Goal: Task Accomplishment & Management: Manage account settings

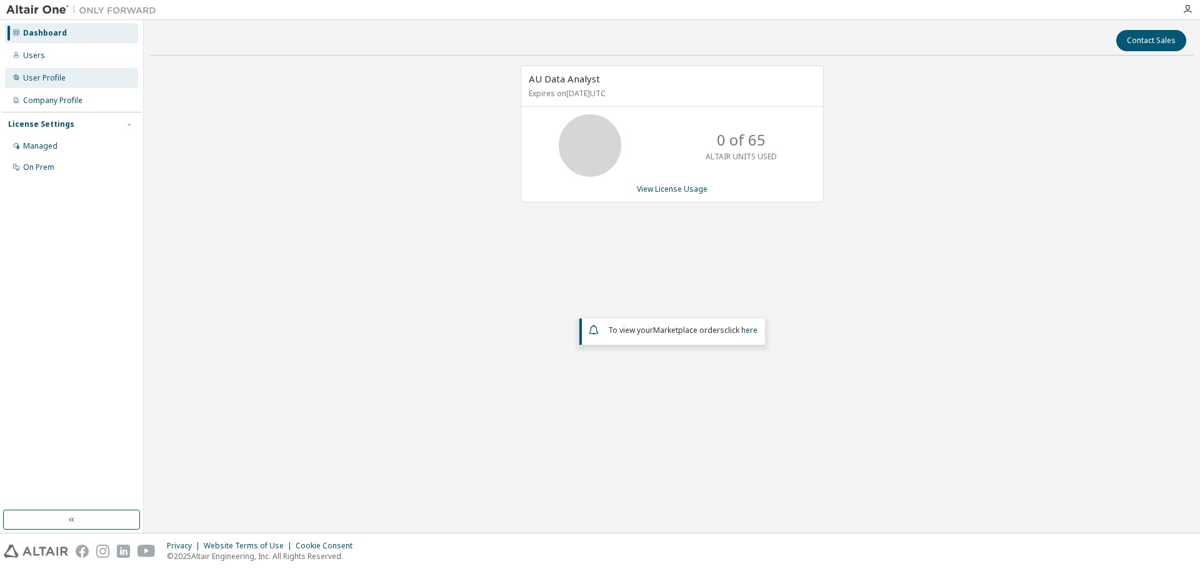
click at [30, 74] on div "User Profile" at bounding box center [44, 78] width 42 height 10
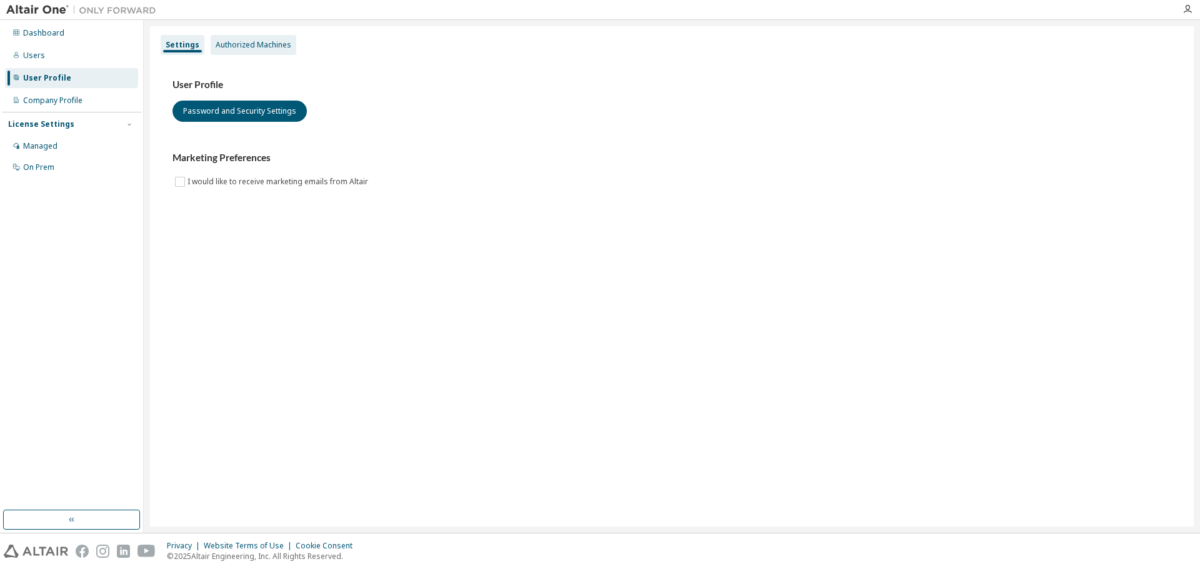
click at [259, 45] on div "Authorized Machines" at bounding box center [254, 45] width 76 height 10
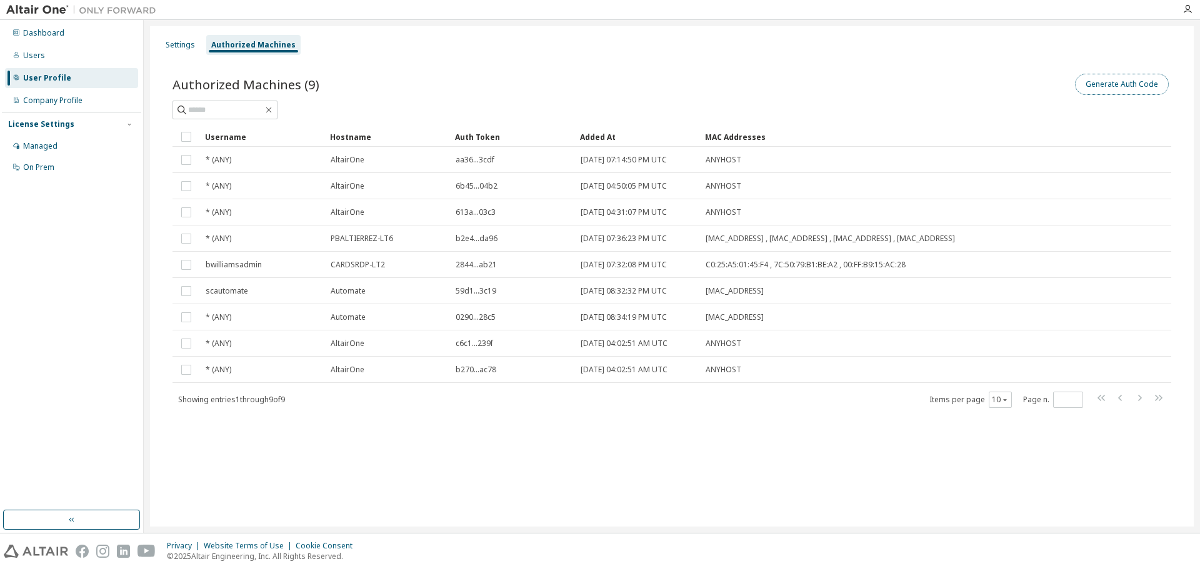
click at [1136, 82] on button "Generate Auth Code" at bounding box center [1122, 84] width 94 height 21
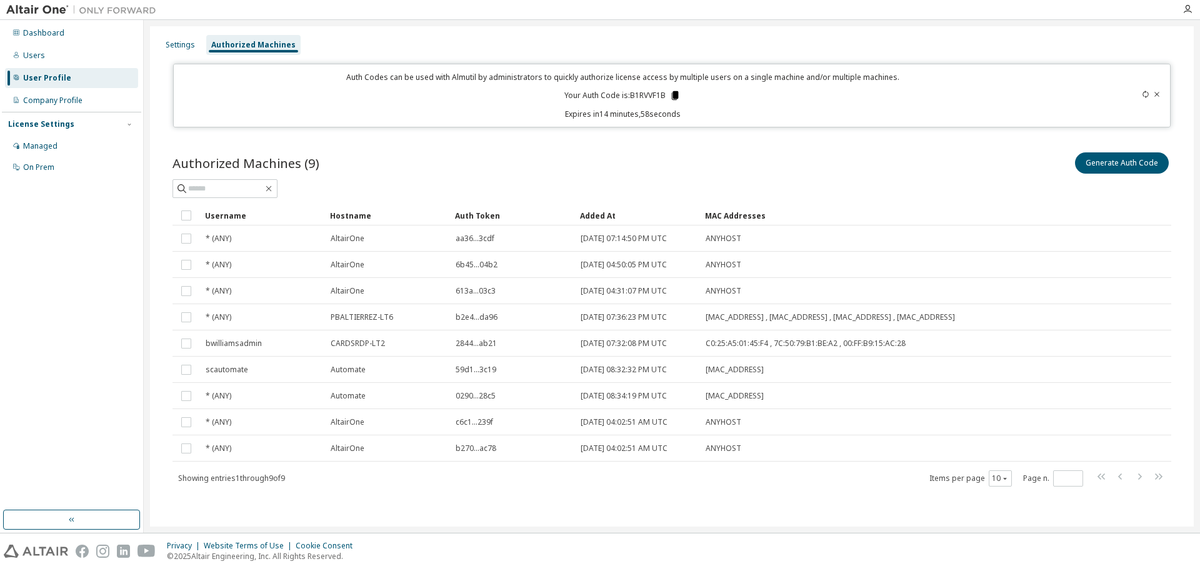
click at [674, 95] on icon at bounding box center [675, 95] width 7 height 9
